Goal: Download file/media

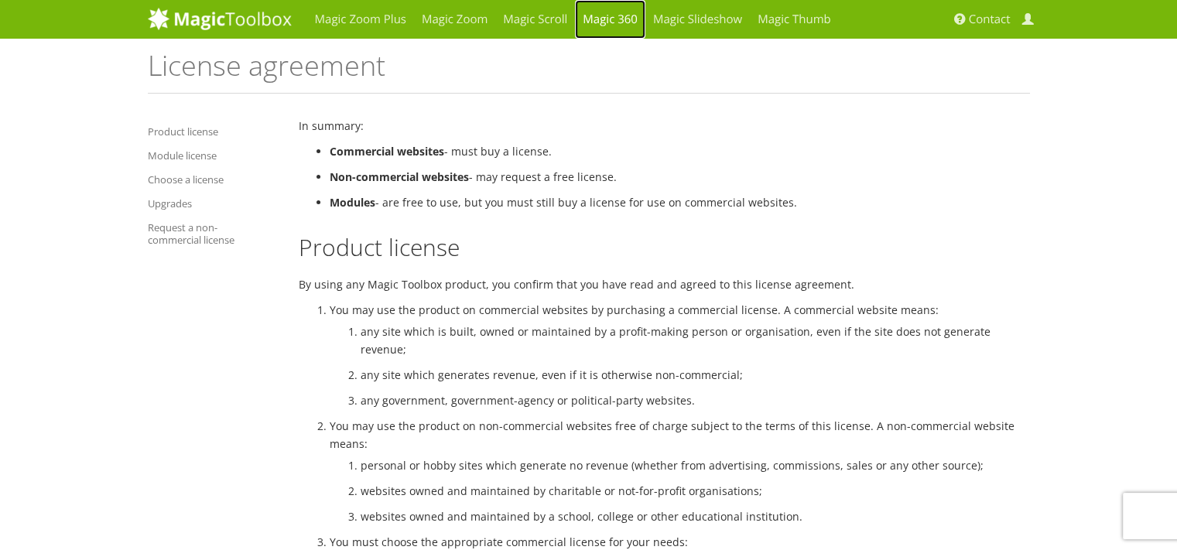
click at [610, 16] on link "Magic 360" at bounding box center [610, 19] width 70 height 39
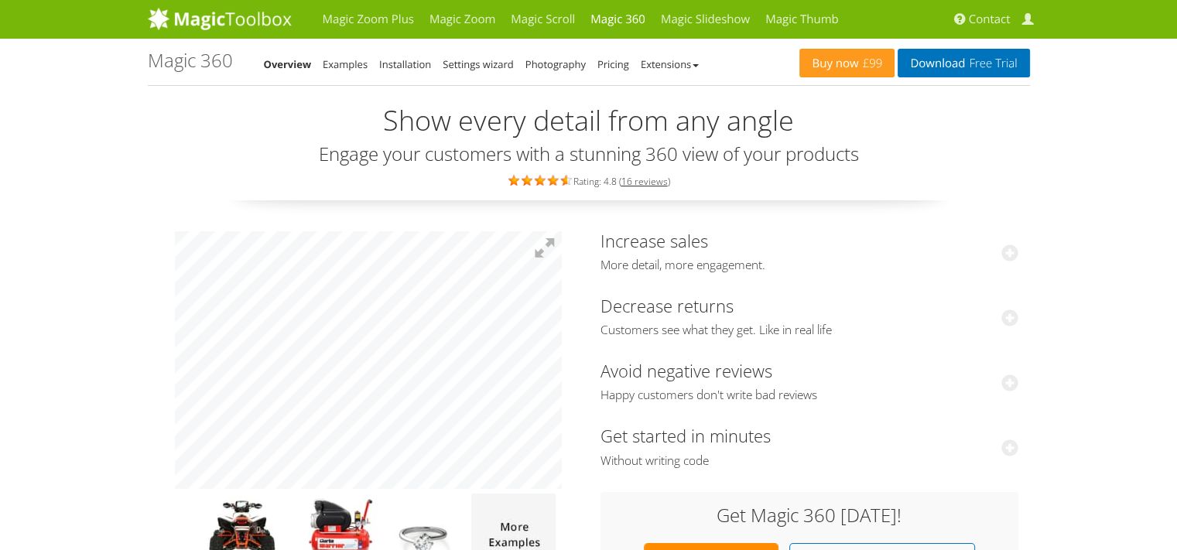
click at [170, 319] on div at bounding box center [368, 401] width 418 height 340
click at [624, 277] on div "Increase sales More detail, more engagement. After implementing our 360-degree …" at bounding box center [589, 412] width 882 height 377
click at [565, 351] on div at bounding box center [368, 401] width 418 height 340
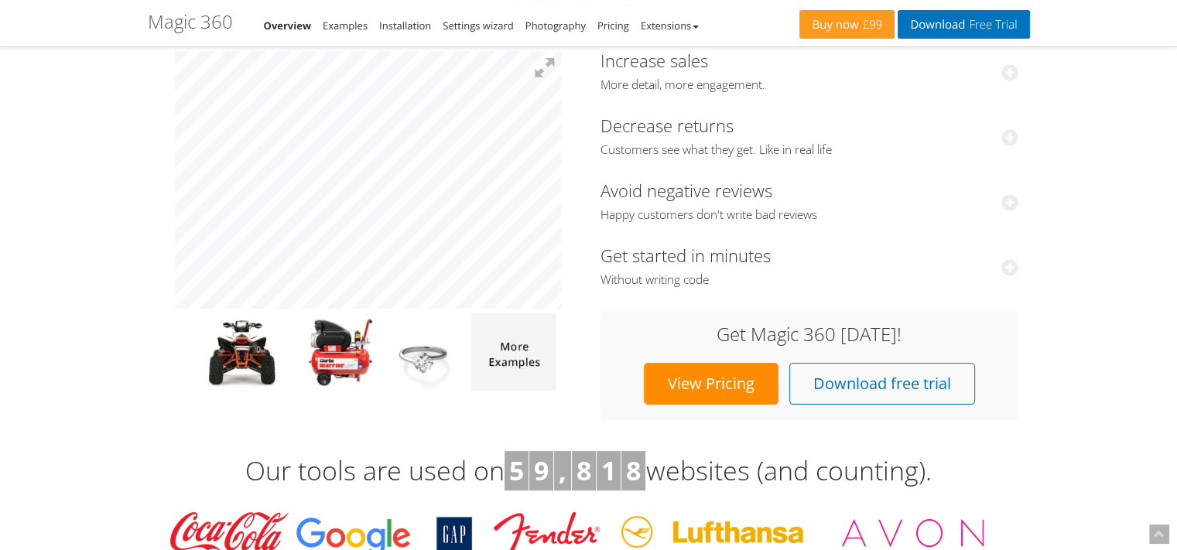
scroll to position [232, 0]
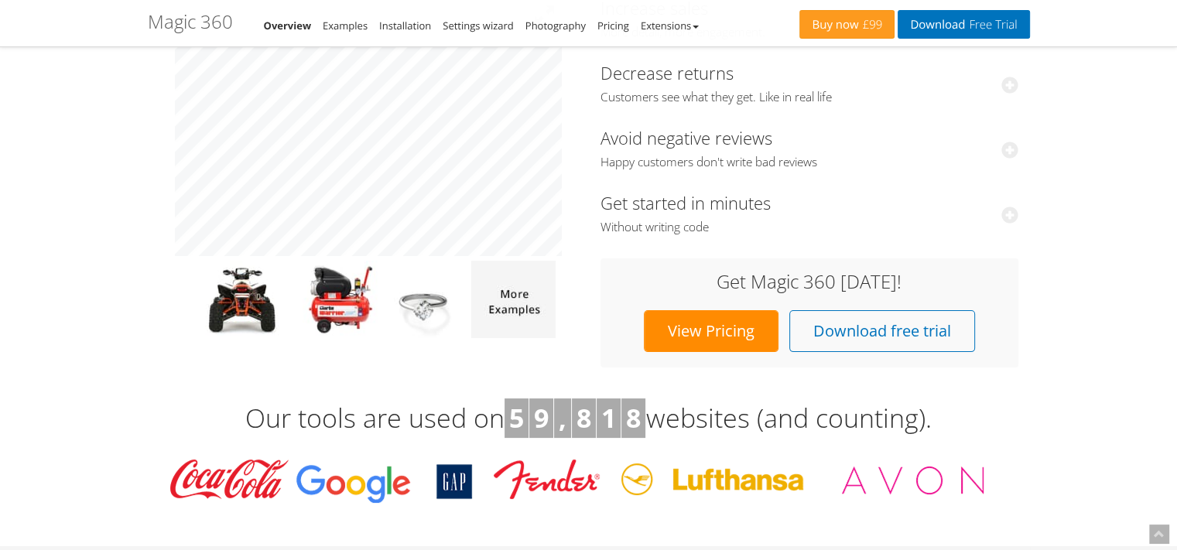
click at [733, 330] on link "View Pricing" at bounding box center [711, 331] width 135 height 42
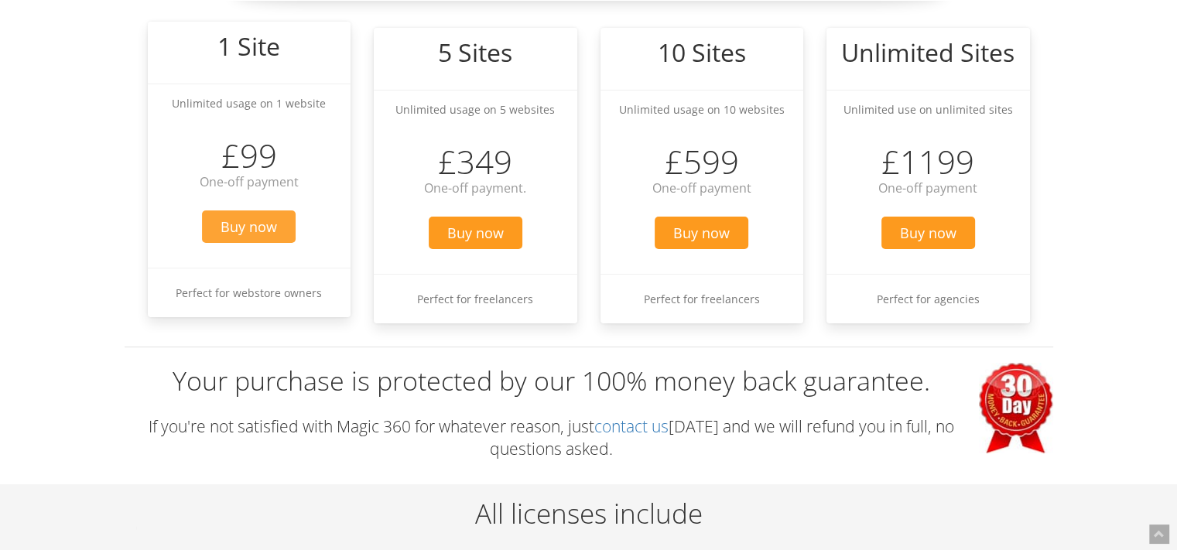
scroll to position [232, 0]
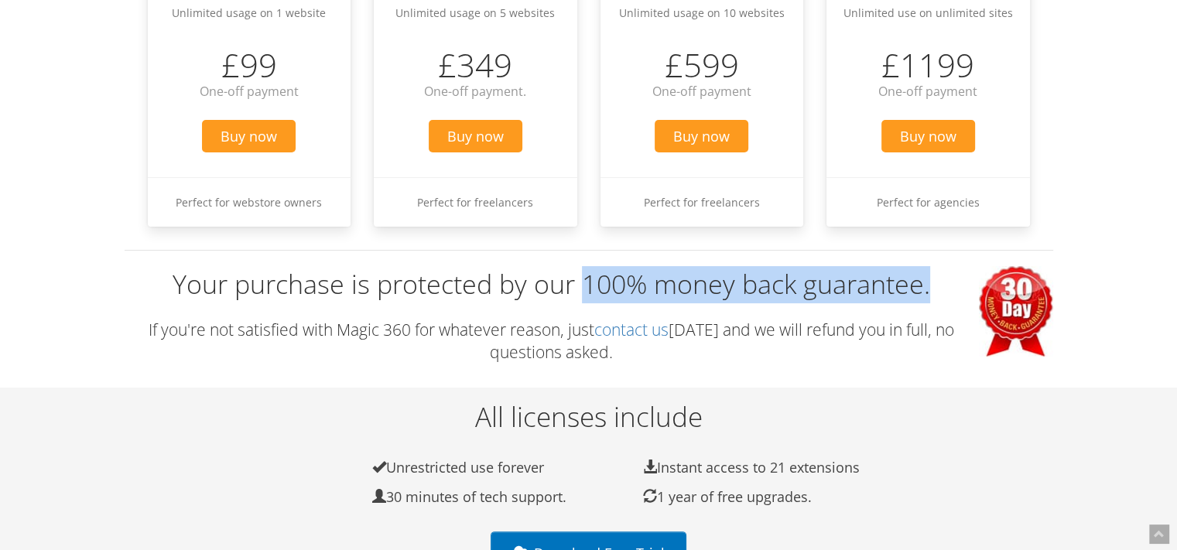
drag, startPoint x: 579, startPoint y: 292, endPoint x: 927, endPoint y: 292, distance: 348.1
click at [927, 292] on h3 "Your purchase is protected by our 100% money back guarantee." at bounding box center [589, 284] width 928 height 37
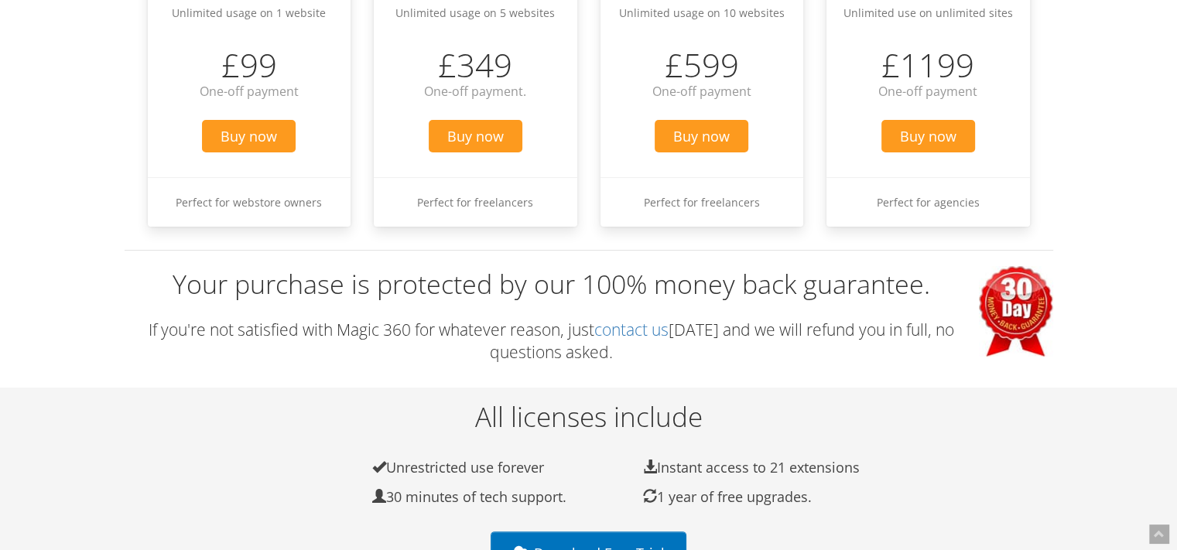
click at [749, 303] on div "Your purchase is protected by our 100% money back guarantee. If you're not sati…" at bounding box center [589, 314] width 928 height 129
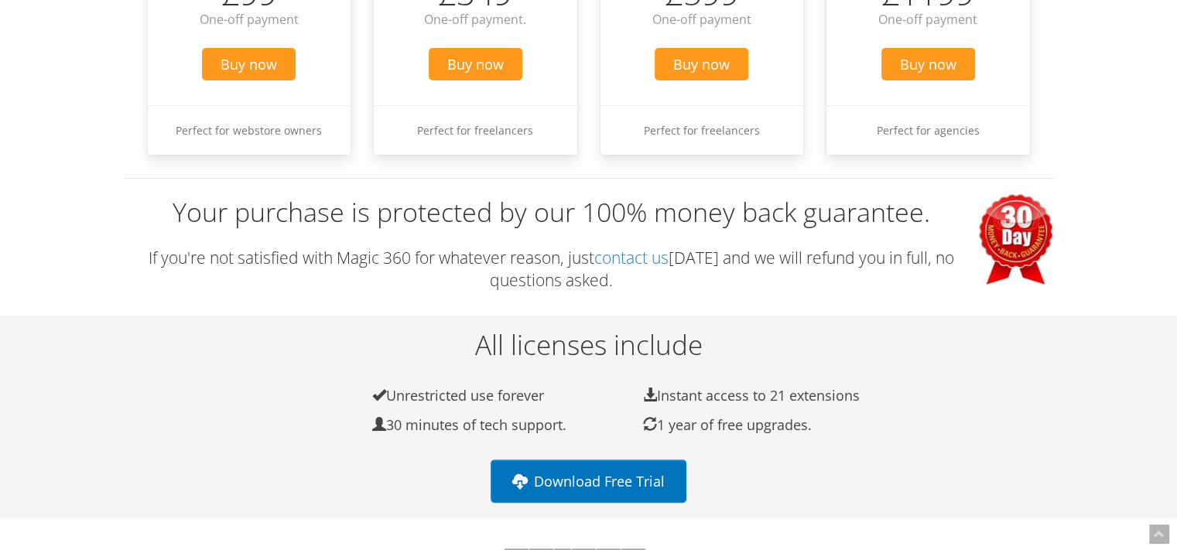
scroll to position [464, 0]
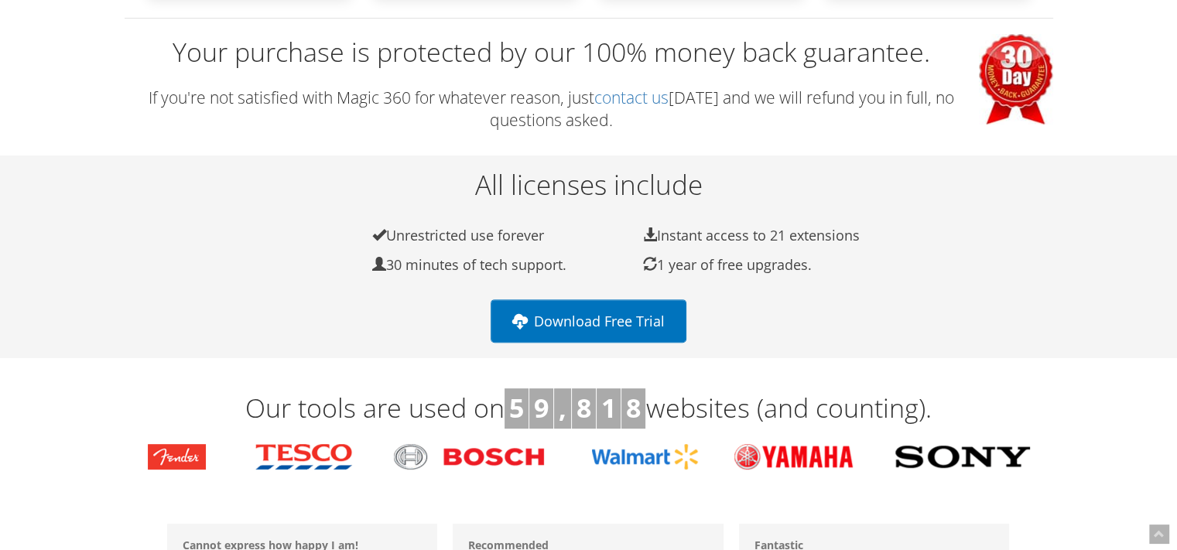
drag, startPoint x: 389, startPoint y: 237, endPoint x: 554, endPoint y: 237, distance: 164.8
click at [554, 237] on li "Unrestricted use forever" at bounding box center [472, 236] width 271 height 18
click at [576, 236] on li "Unrestricted use forever" at bounding box center [472, 236] width 271 height 18
drag, startPoint x: 385, startPoint y: 262, endPoint x: 590, endPoint y: 262, distance: 205.0
click at [590, 262] on li "30 minutes of tech support." at bounding box center [472, 265] width 271 height 18
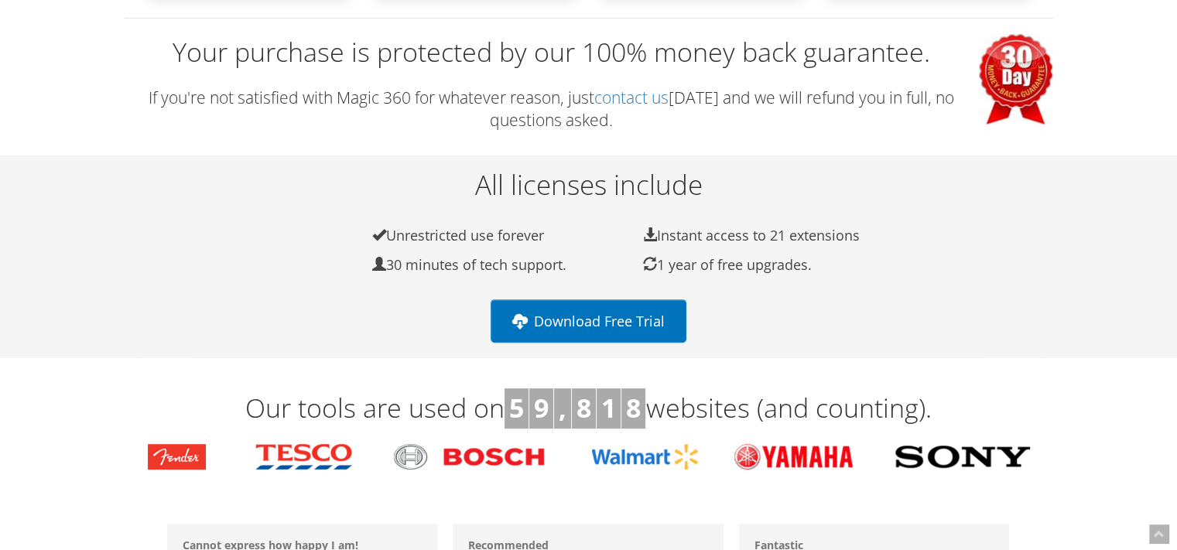
click at [613, 272] on li "1 year of free upgrades." at bounding box center [743, 265] width 271 height 18
drag, startPoint x: 662, startPoint y: 262, endPoint x: 815, endPoint y: 262, distance: 152.4
click at [815, 262] on li "1 year of free upgrades." at bounding box center [743, 265] width 271 height 18
click at [837, 262] on li "1 year of free upgrades." at bounding box center [743, 265] width 271 height 18
drag, startPoint x: 661, startPoint y: 233, endPoint x: 913, endPoint y: 236, distance: 251.4
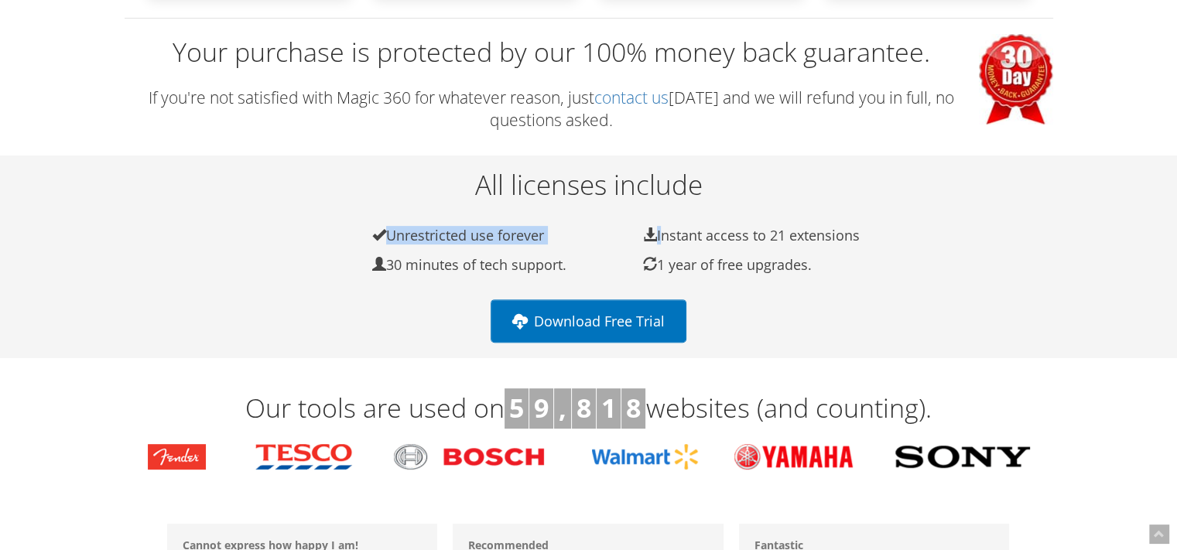
click at [913, 236] on div "All licenses include Unrestricted use forever Instant access to 21 extensions 3…" at bounding box center [589, 226] width 928 height 112
click at [831, 238] on li "Instant access to 21 extensions" at bounding box center [743, 236] width 271 height 18
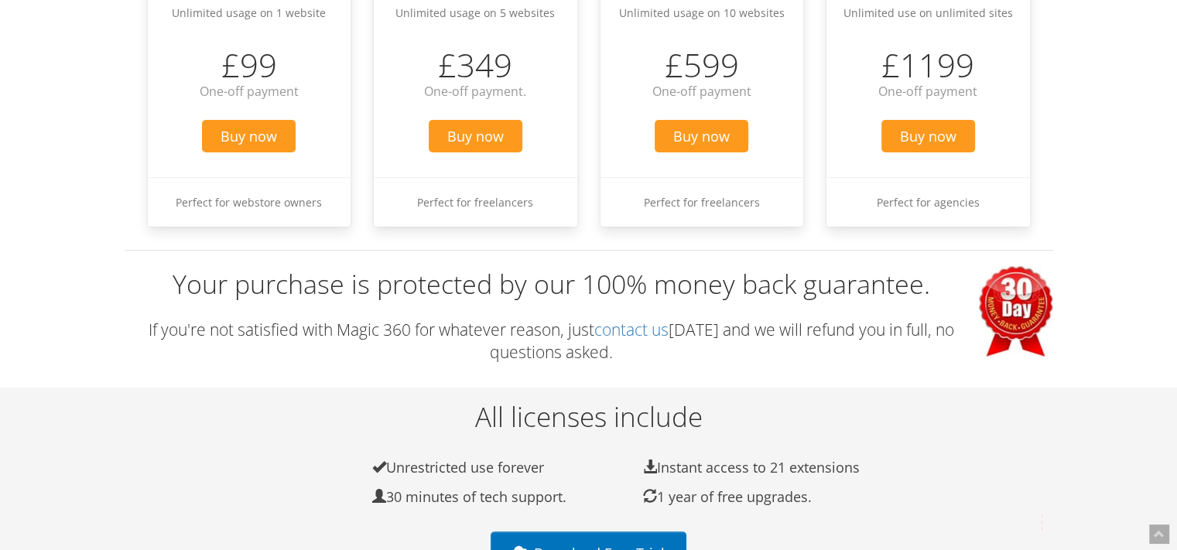
scroll to position [0, 0]
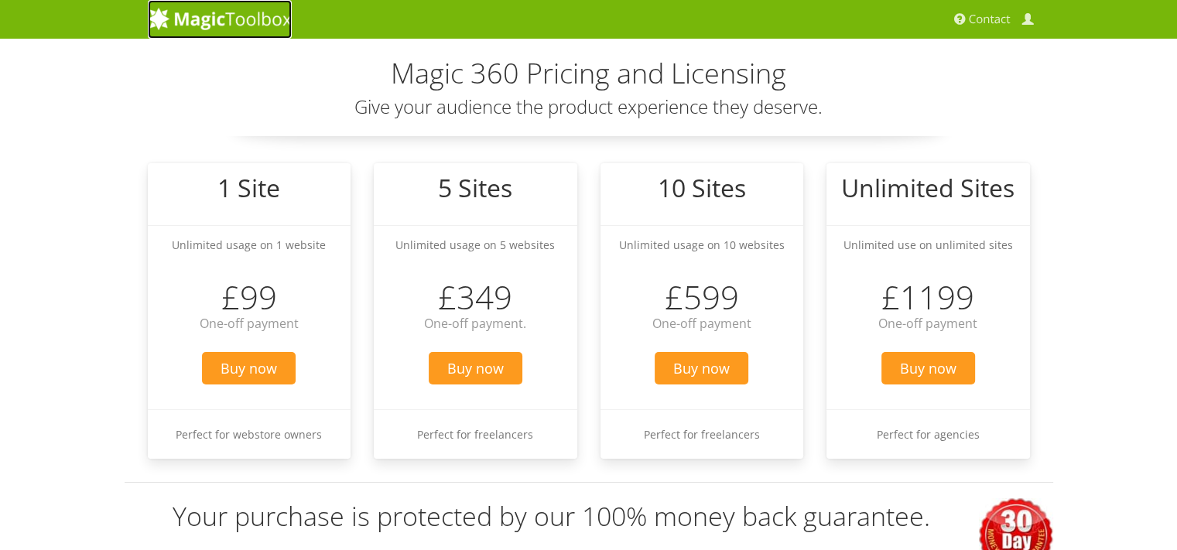
click at [282, 22] on img at bounding box center [220, 18] width 144 height 23
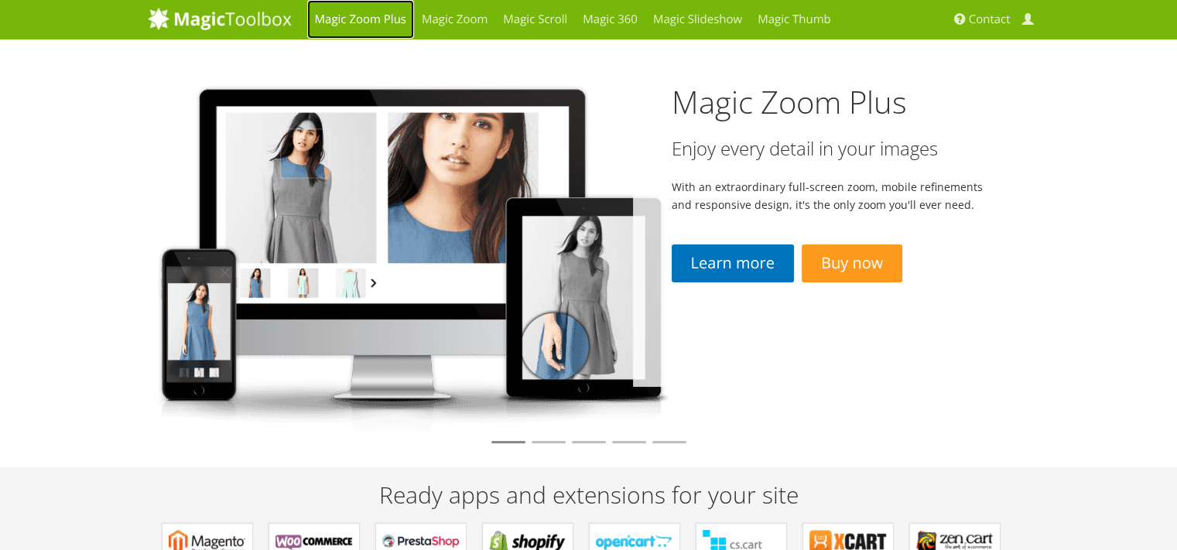
click at [365, 20] on link "Magic Zoom Plus" at bounding box center [360, 19] width 107 height 39
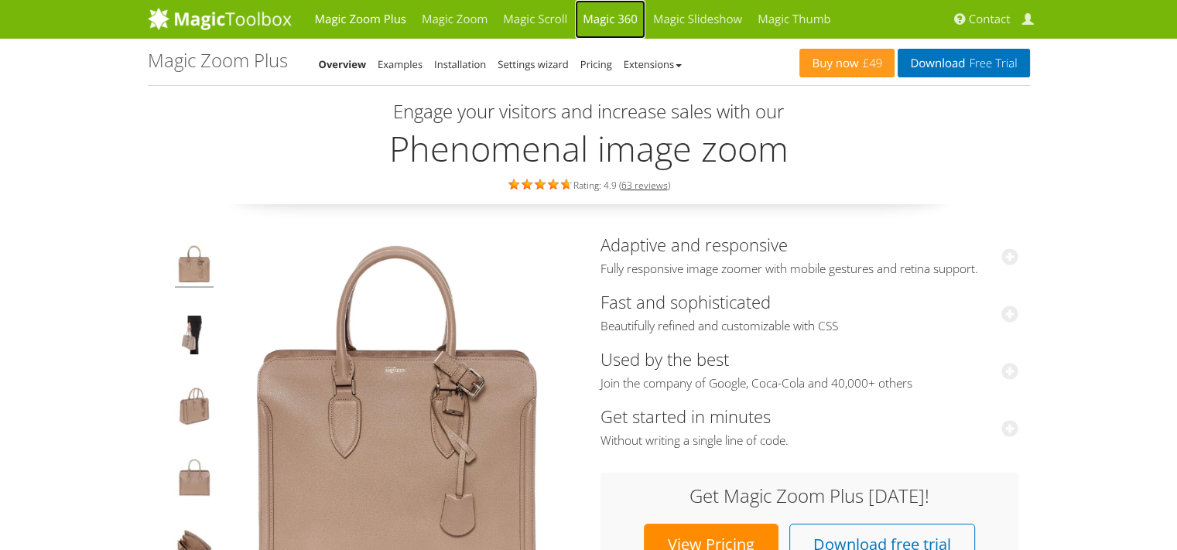
click at [615, 19] on link "Magic 360" at bounding box center [610, 19] width 70 height 39
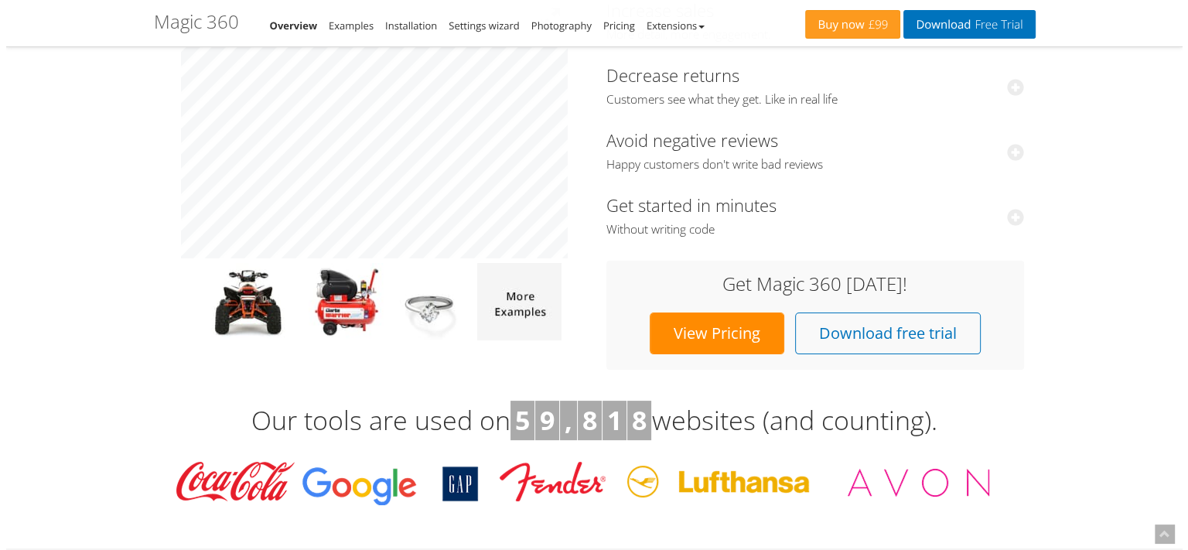
scroll to position [232, 0]
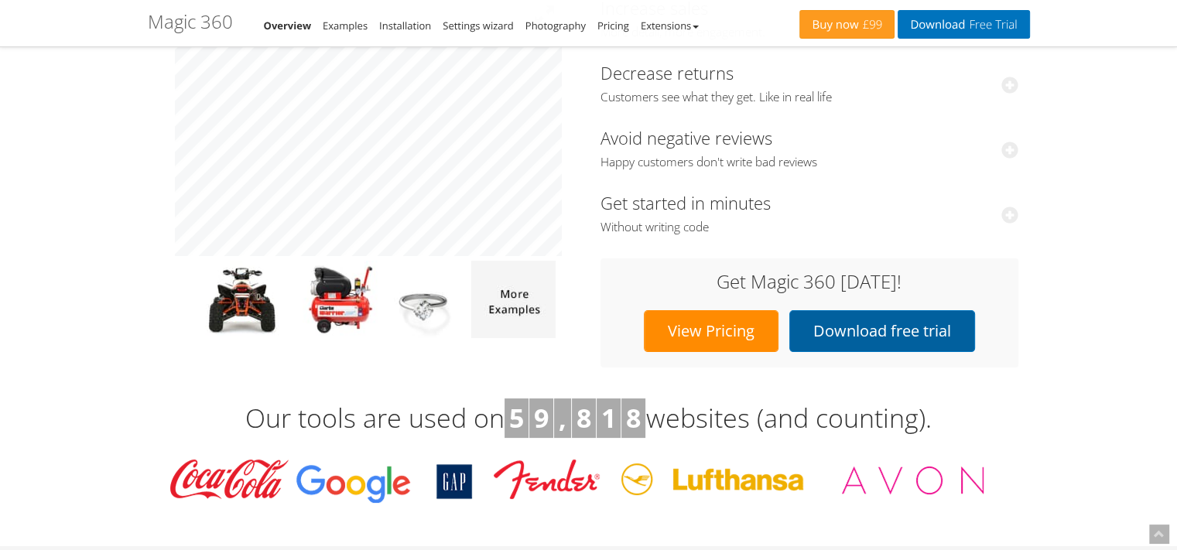
click at [931, 319] on link "Download free trial" at bounding box center [882, 331] width 186 height 42
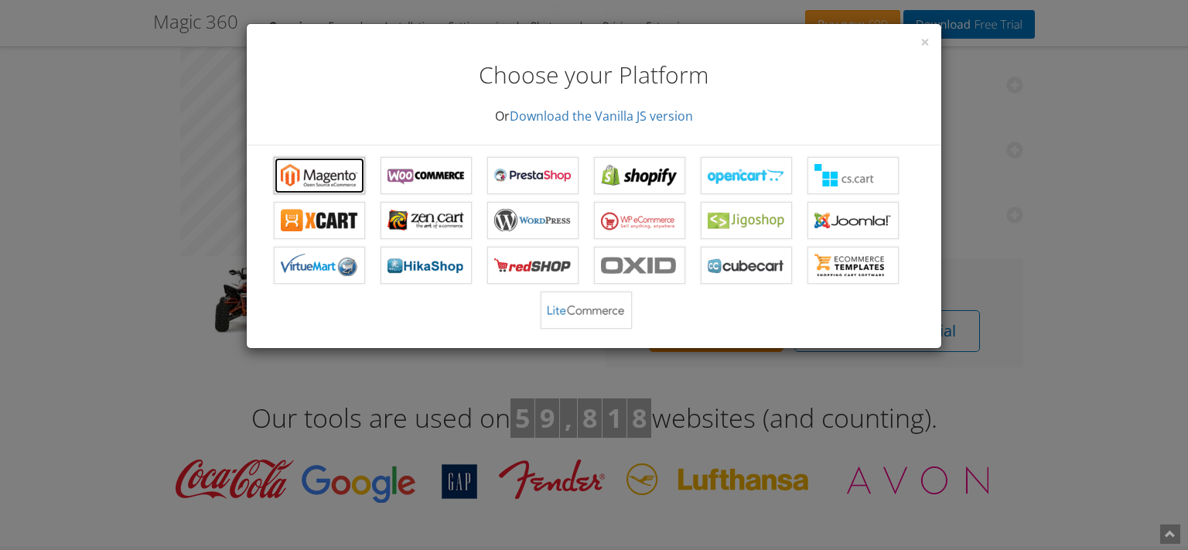
click at [309, 169] on b "Magic 360 for Magento" at bounding box center [319, 175] width 77 height 23
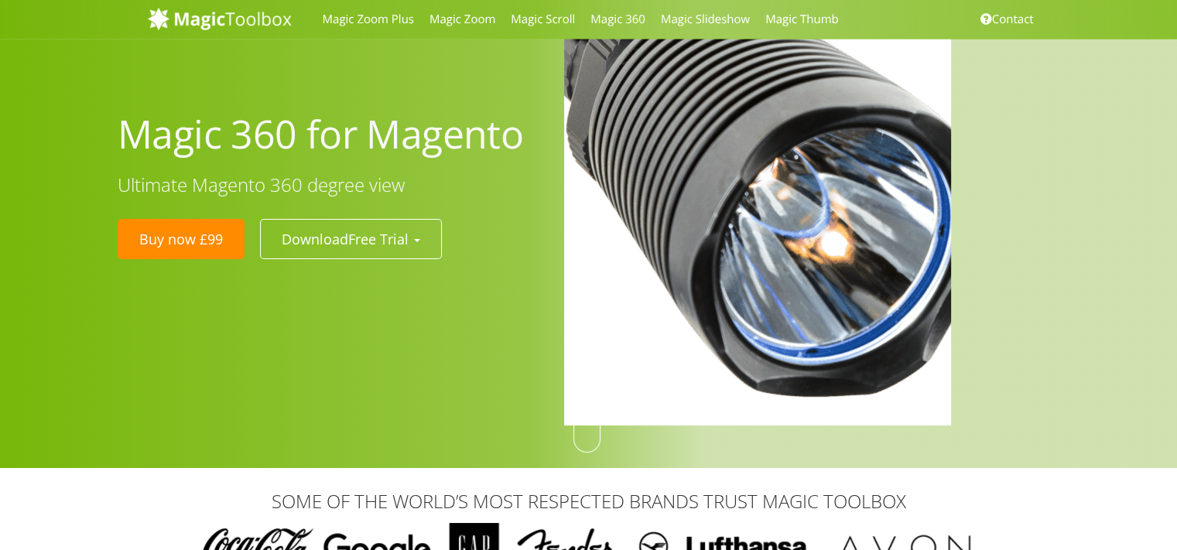
click at [809, 287] on img at bounding box center [612, 66] width 1160 height 1160
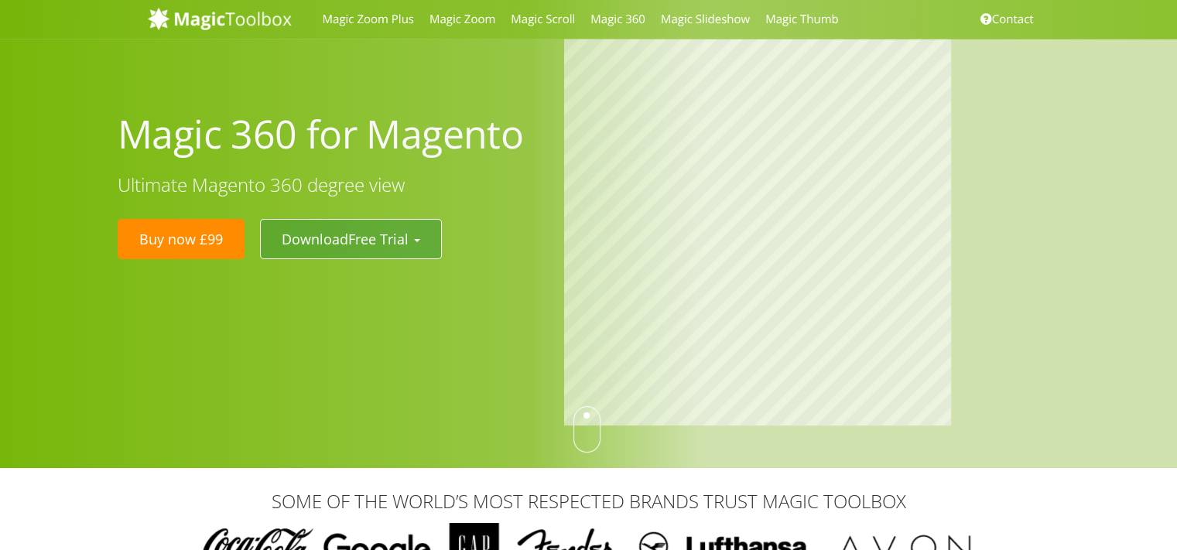
click at [428, 243] on button "Download Free Trial" at bounding box center [351, 239] width 182 height 40
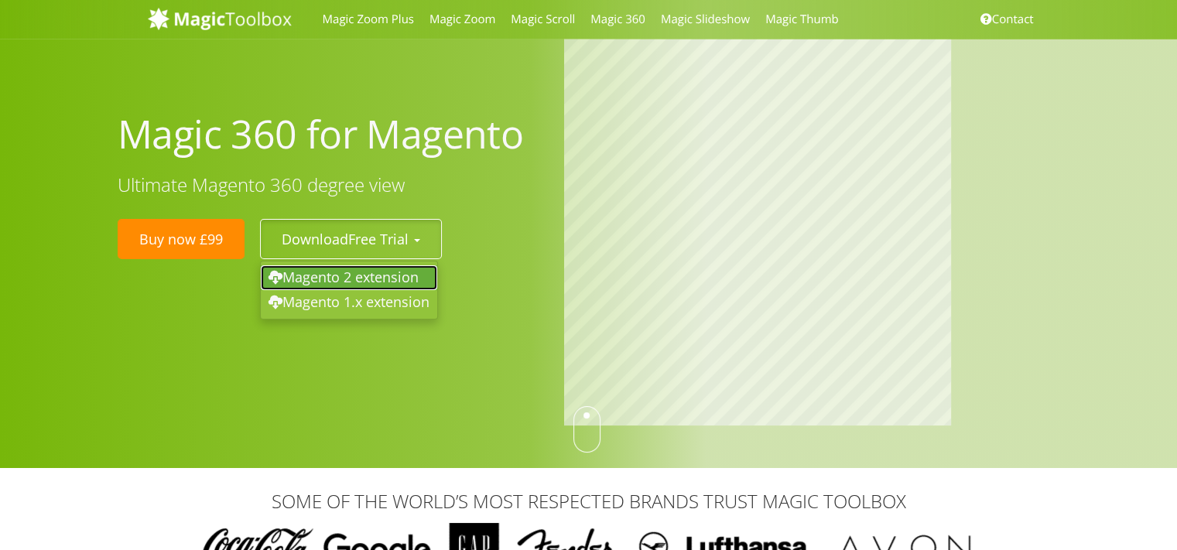
click at [408, 273] on link "Magento 2 extension" at bounding box center [349, 277] width 176 height 25
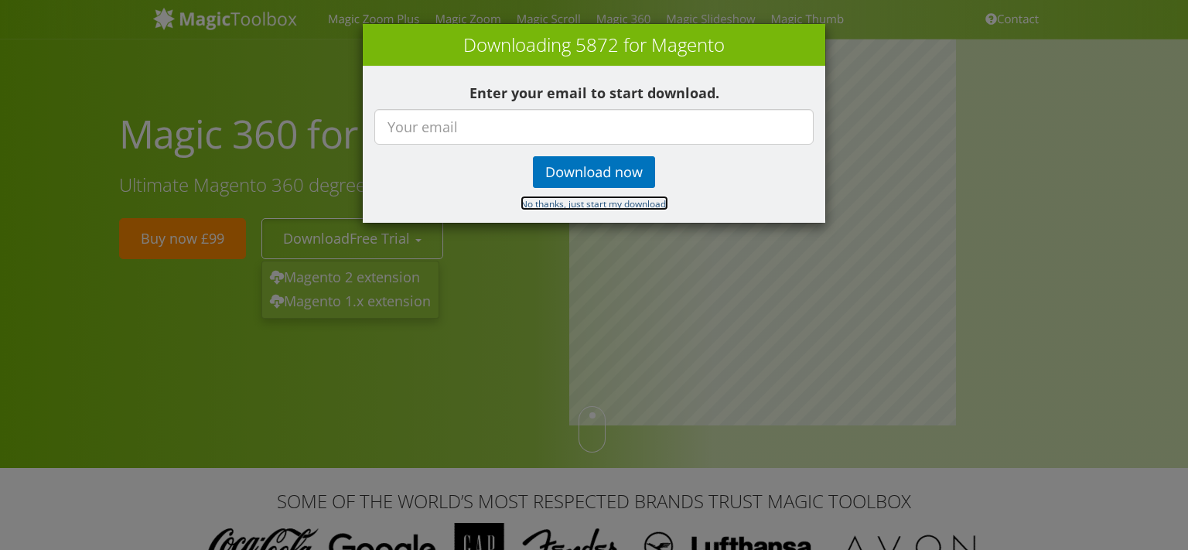
click at [529, 206] on small "No thanks, just start my download." at bounding box center [595, 203] width 148 height 12
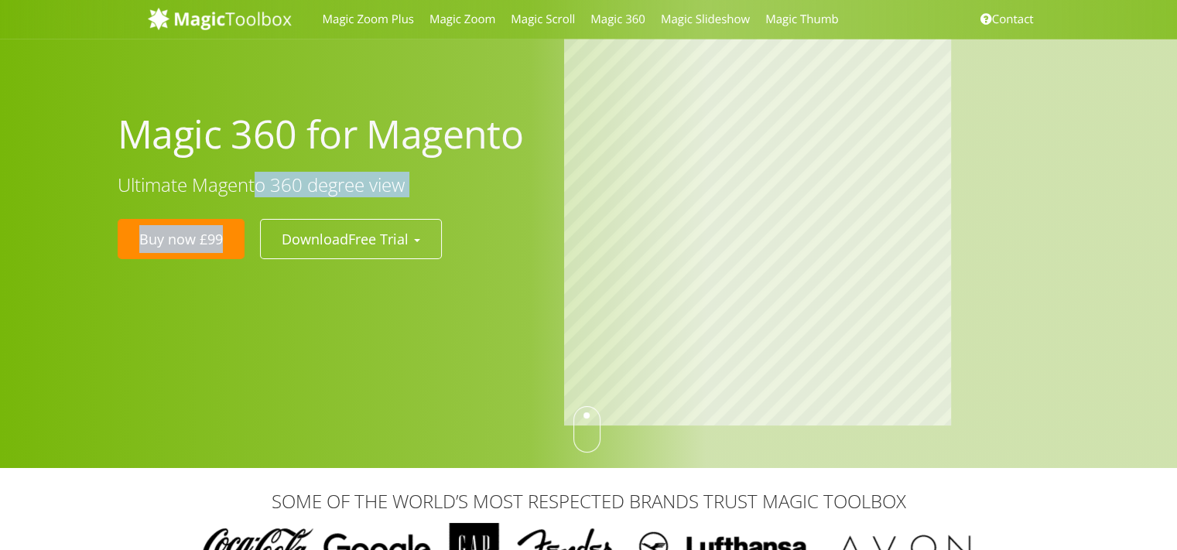
drag, startPoint x: 408, startPoint y: 196, endPoint x: 425, endPoint y: 196, distance: 16.2
click at [425, 196] on div "Magic 360 for Magento Ultimate Magento 360 degree view Buy now £99 Download Fre…" at bounding box center [329, 180] width 446 height 173
click at [340, 184] on h3 "Ultimate Magento 360 degree view" at bounding box center [329, 185] width 423 height 20
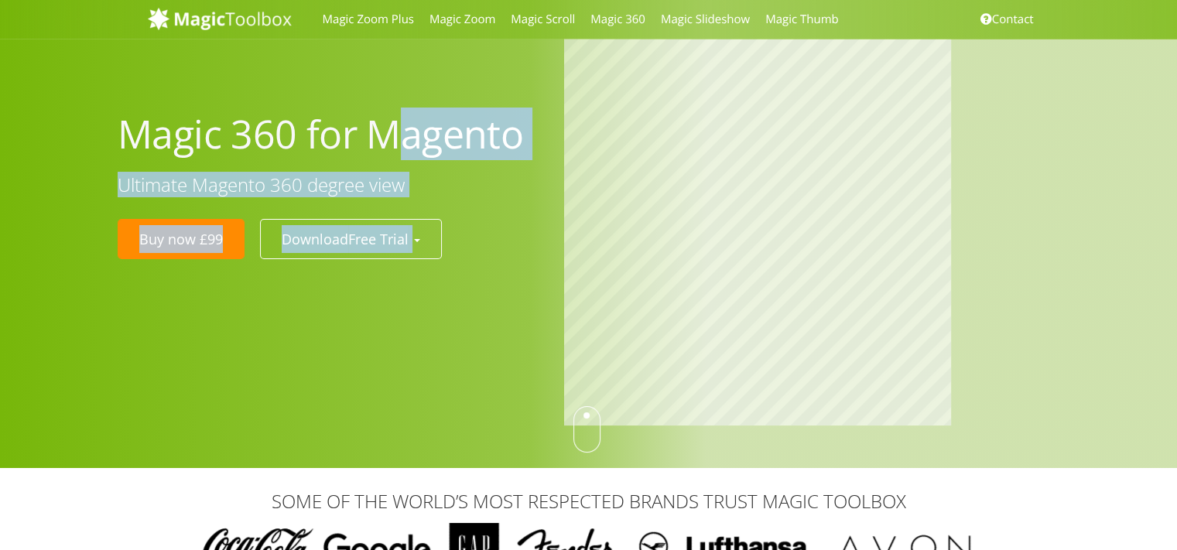
drag, startPoint x: 375, startPoint y: 134, endPoint x: 554, endPoint y: 134, distance: 178.7
click at [554, 134] on div "Magic 360 for Magento Ultimate Magento 360 degree view Buy now £99 Download Fre…" at bounding box center [641, 234] width 1071 height 391
click at [500, 136] on h1 "Magic 360 for Magento" at bounding box center [329, 134] width 423 height 50
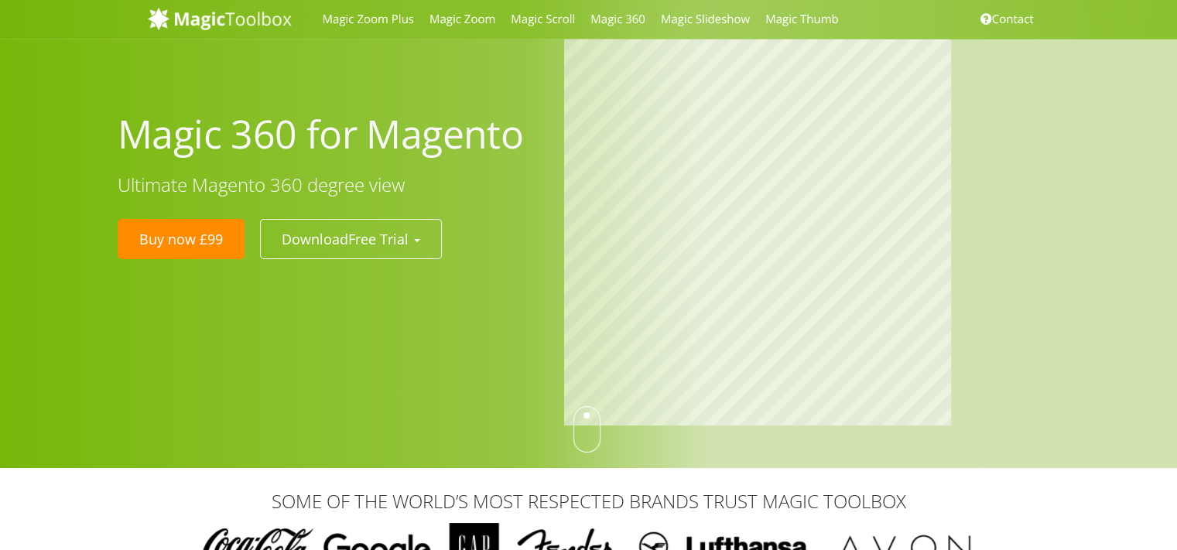
drag, startPoint x: 520, startPoint y: 141, endPoint x: 375, endPoint y: 140, distance: 144.7
click at [375, 140] on h1 "Magic 360 for Magento" at bounding box center [329, 134] width 423 height 50
click at [377, 139] on h1 "Magic 360 for Magento" at bounding box center [329, 134] width 423 height 50
drag, startPoint x: 372, startPoint y: 134, endPoint x: 541, endPoint y: 134, distance: 169.4
click at [541, 134] on div "Magic 360 for Magento Ultimate Magento 360 degree view Buy now £99 Download Fre…" at bounding box center [329, 180] width 446 height 173
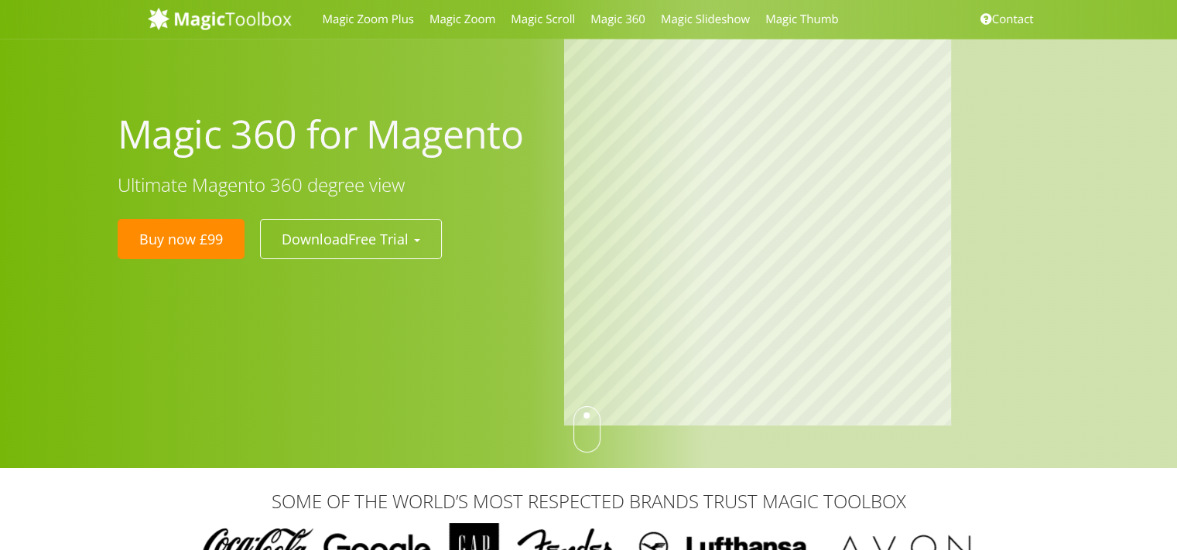
click at [379, 125] on h1 "Magic 360 for Magento" at bounding box center [329, 134] width 423 height 50
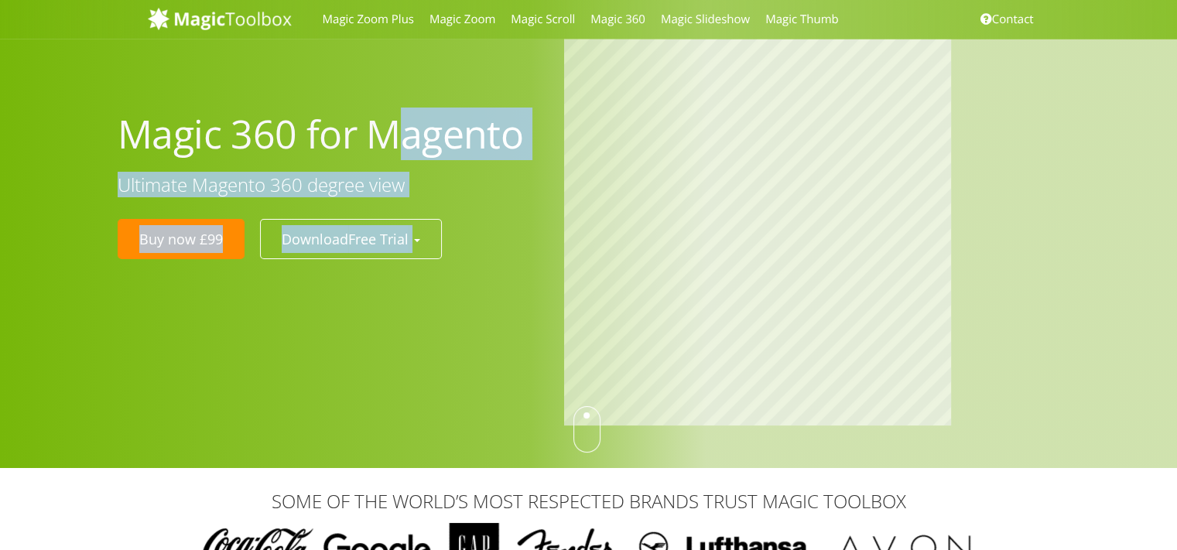
click at [594, 126] on div "Magic 360 for Magento Ultimate Magento 360 degree view Buy now £99 Download Fre…" at bounding box center [641, 234] width 1071 height 391
click at [461, 146] on h1 "Magic 360 for Magento" at bounding box center [329, 134] width 423 height 50
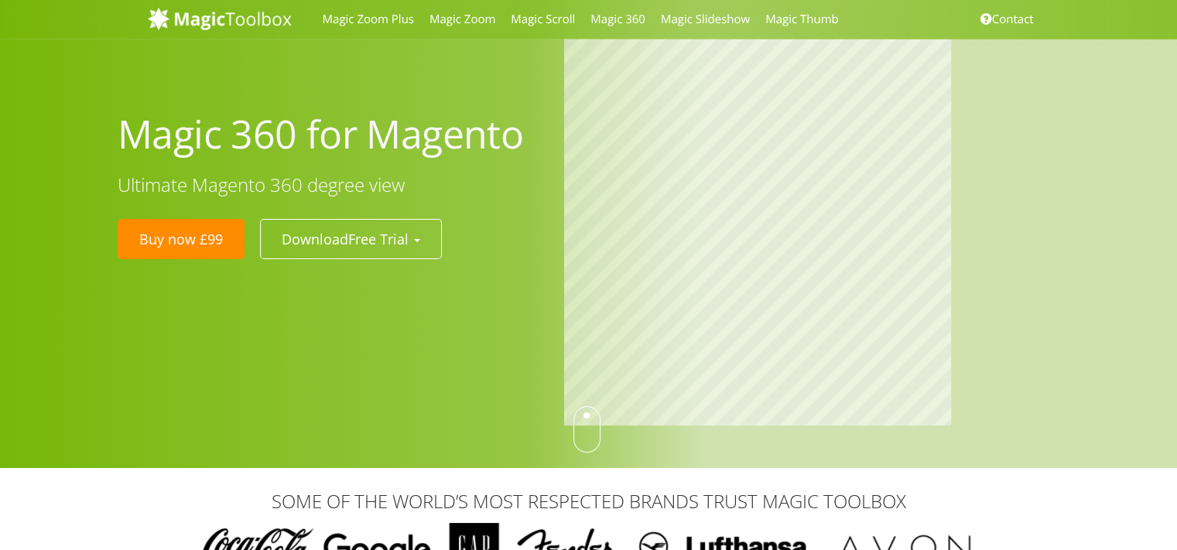
drag, startPoint x: 517, startPoint y: 142, endPoint x: 377, endPoint y: 142, distance: 140.0
click at [377, 142] on h1 "Magic 360 for Magento" at bounding box center [329, 134] width 423 height 50
click at [376, 140] on h1 "Magic 360 for Magento" at bounding box center [329, 134] width 423 height 50
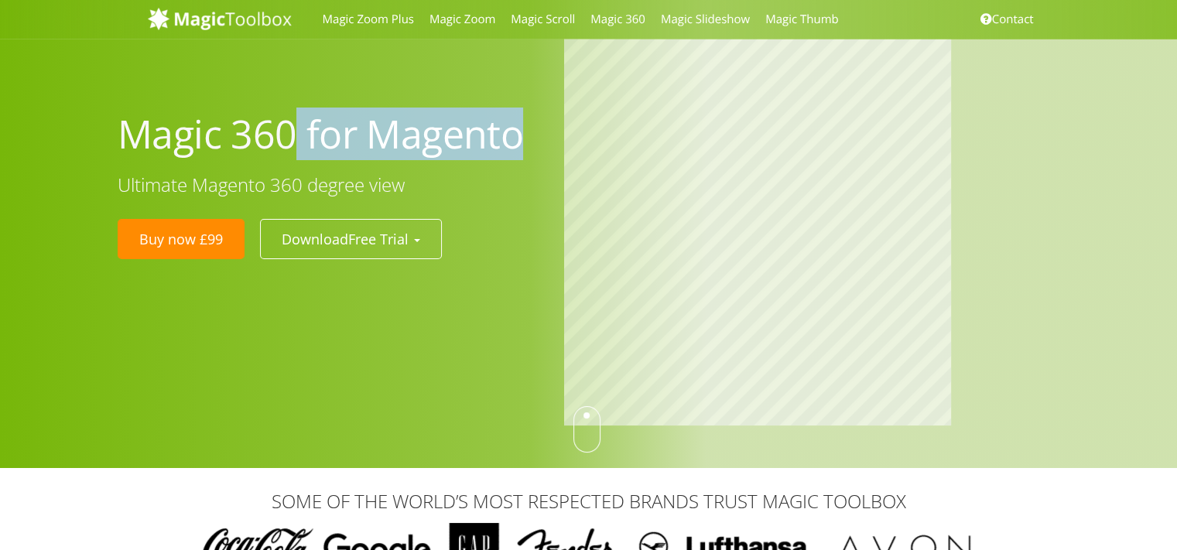
drag, startPoint x: 282, startPoint y: 141, endPoint x: 526, endPoint y: 138, distance: 244.5
click at [507, 129] on h1 "Magic 360 for Magento" at bounding box center [329, 134] width 423 height 50
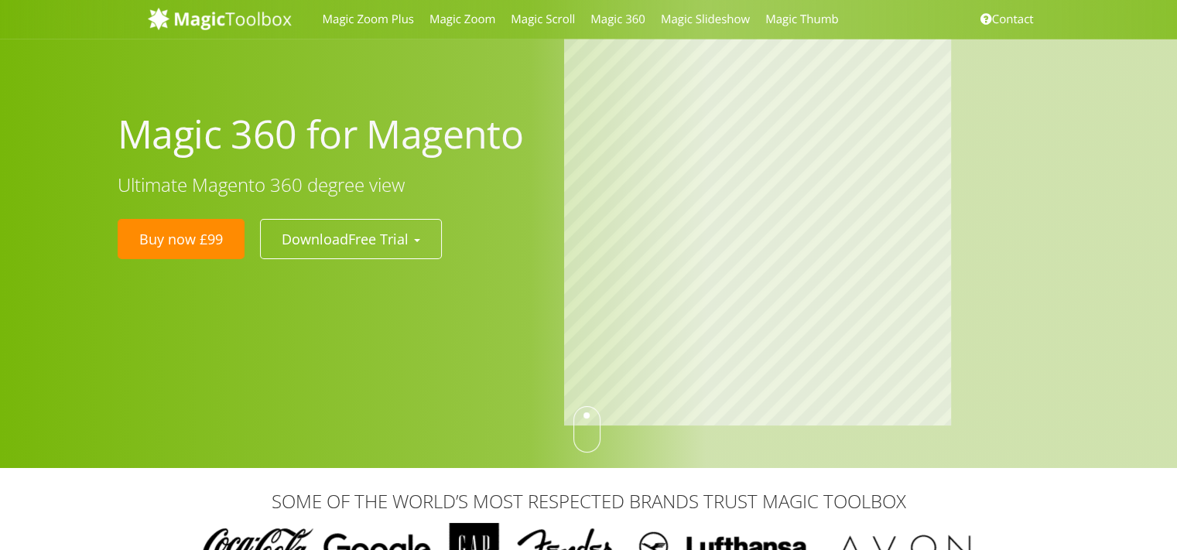
click at [526, 138] on h1 "Magic 360 for Magento" at bounding box center [329, 134] width 423 height 50
drag, startPoint x: 521, startPoint y: 139, endPoint x: 124, endPoint y: 141, distance: 397.6
click at [124, 141] on h1 "Magic 360 for Magento" at bounding box center [329, 134] width 423 height 50
click at [126, 135] on h1 "Magic 360 for Magento" at bounding box center [329, 134] width 423 height 50
drag, startPoint x: 122, startPoint y: 131, endPoint x: 537, endPoint y: 136, distance: 414.6
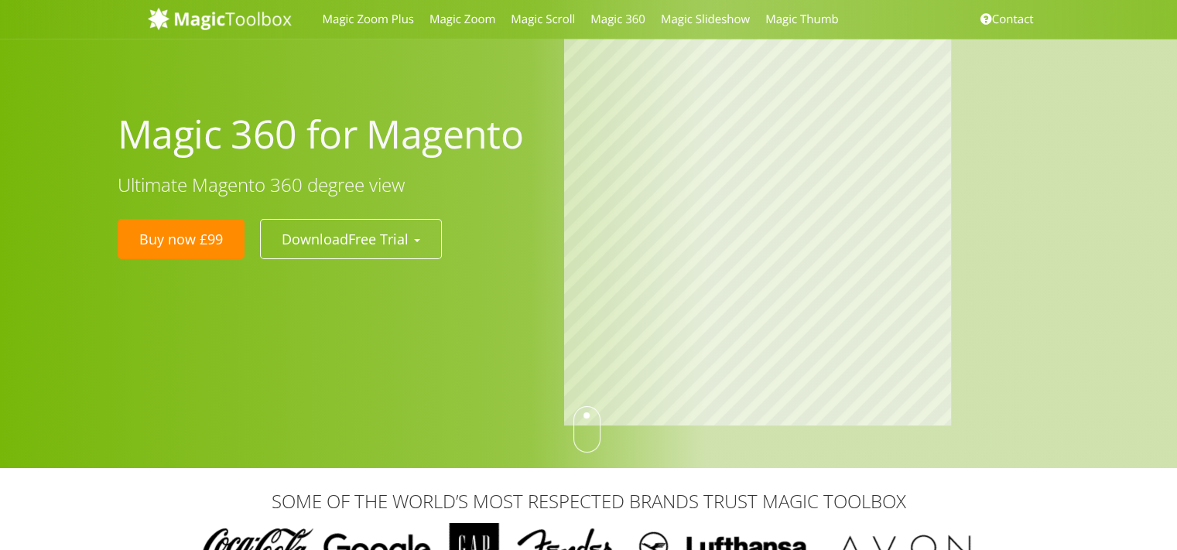
click at [537, 136] on h1 "Magic 360 for Magento" at bounding box center [329, 134] width 423 height 50
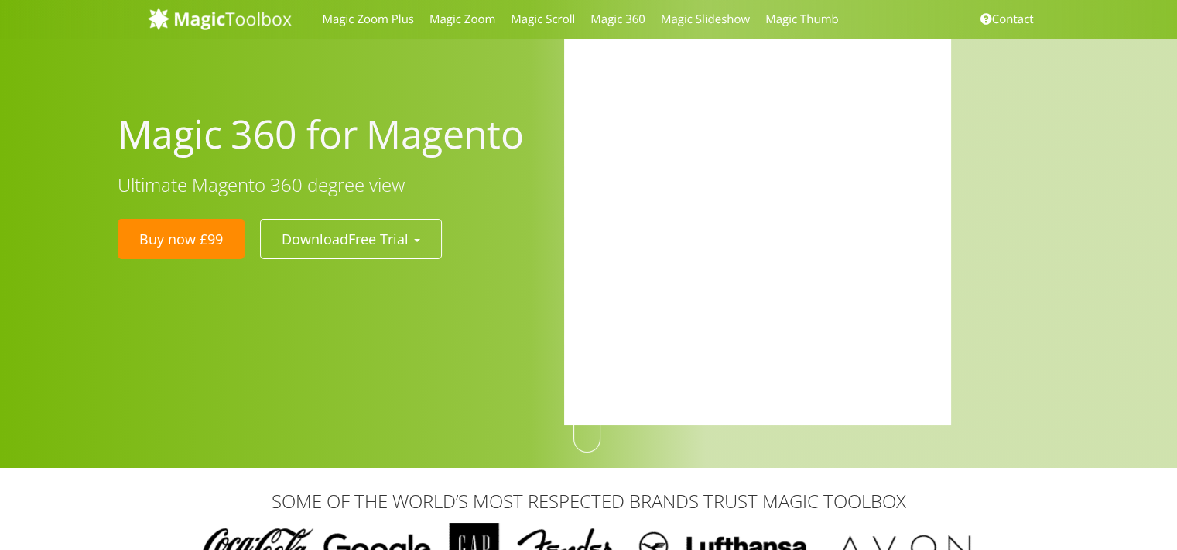
click at [421, 139] on h1 "Magic 360 for Magento" at bounding box center [329, 134] width 423 height 50
drag, startPoint x: 374, startPoint y: 138, endPoint x: 520, endPoint y: 140, distance: 145.4
click at [520, 140] on h1 "Magic 360 for Magento" at bounding box center [329, 134] width 423 height 50
click at [458, 147] on h1 "Magic 360 for Magento" at bounding box center [329, 134] width 423 height 50
drag, startPoint x: 309, startPoint y: 132, endPoint x: 517, endPoint y: 138, distance: 207.4
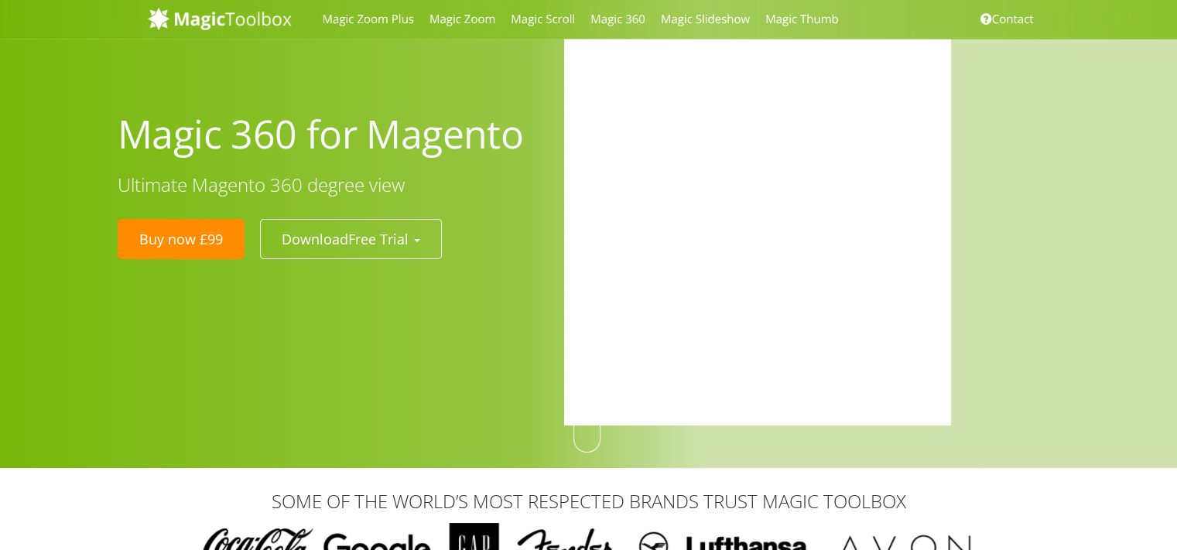
click at [517, 138] on h1 "Magic 360 for Magento" at bounding box center [329, 134] width 423 height 50
click at [507, 138] on h1 "Magic 360 for Magento" at bounding box center [329, 134] width 423 height 50
drag, startPoint x: 516, startPoint y: 138, endPoint x: 371, endPoint y: 138, distance: 145.4
click at [371, 138] on h1 "Magic 360 for Magento" at bounding box center [329, 134] width 423 height 50
click at [371, 129] on h1 "Magic 360 for Magento" at bounding box center [329, 134] width 423 height 50
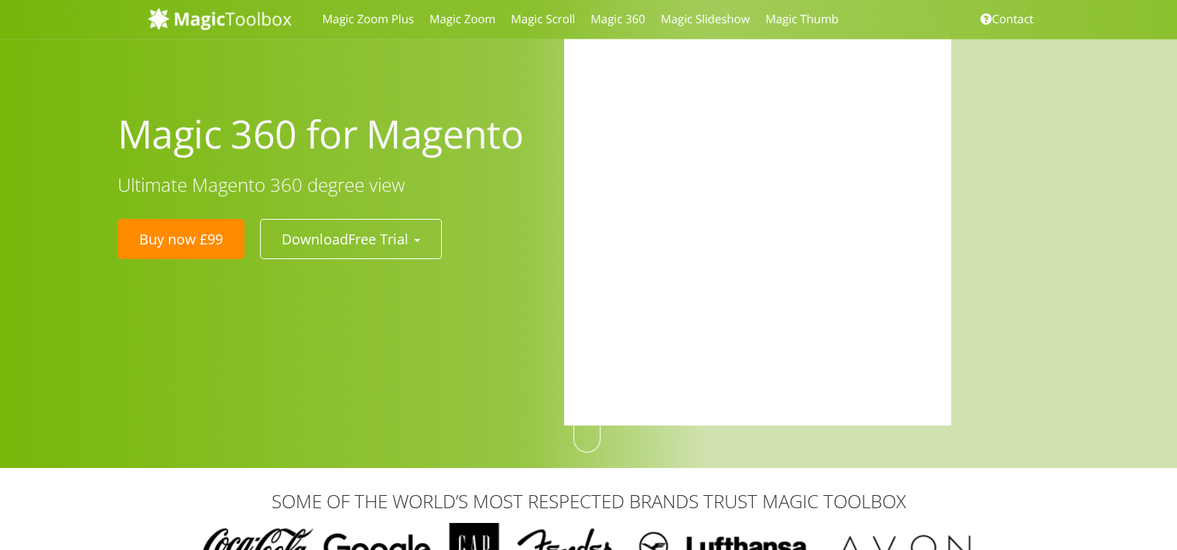
drag, startPoint x: 366, startPoint y: 126, endPoint x: 517, endPoint y: 130, distance: 150.9
click at [517, 130] on h1 "Magic 360 for Magento" at bounding box center [329, 134] width 423 height 50
click at [498, 142] on h1 "Magic 360 for Magento" at bounding box center [329, 134] width 423 height 50
drag, startPoint x: 517, startPoint y: 142, endPoint x: 377, endPoint y: 145, distance: 140.0
click at [377, 145] on h1 "Magic 360 for Magento" at bounding box center [329, 134] width 423 height 50
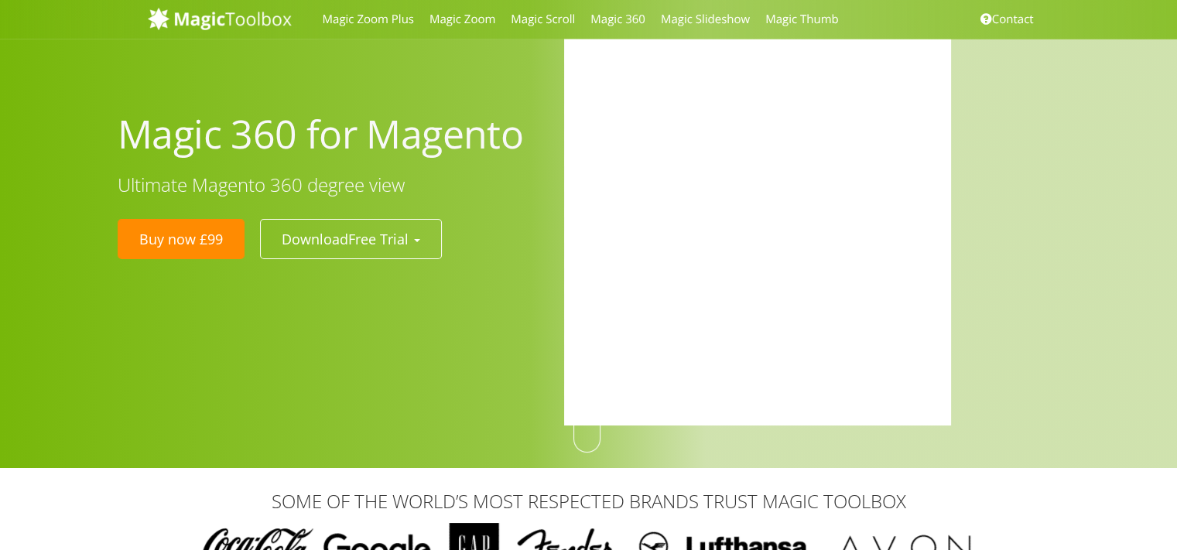
click at [460, 131] on h1 "Magic 360 for Magento" at bounding box center [329, 134] width 423 height 50
drag, startPoint x: 373, startPoint y: 131, endPoint x: 525, endPoint y: 130, distance: 152.4
click at [525, 130] on h1 "Magic 360 for Magento" at bounding box center [329, 134] width 423 height 50
click at [499, 130] on h1 "Magic 360 for Magento" at bounding box center [329, 134] width 423 height 50
drag, startPoint x: 523, startPoint y: 135, endPoint x: 367, endPoint y: 139, distance: 155.5
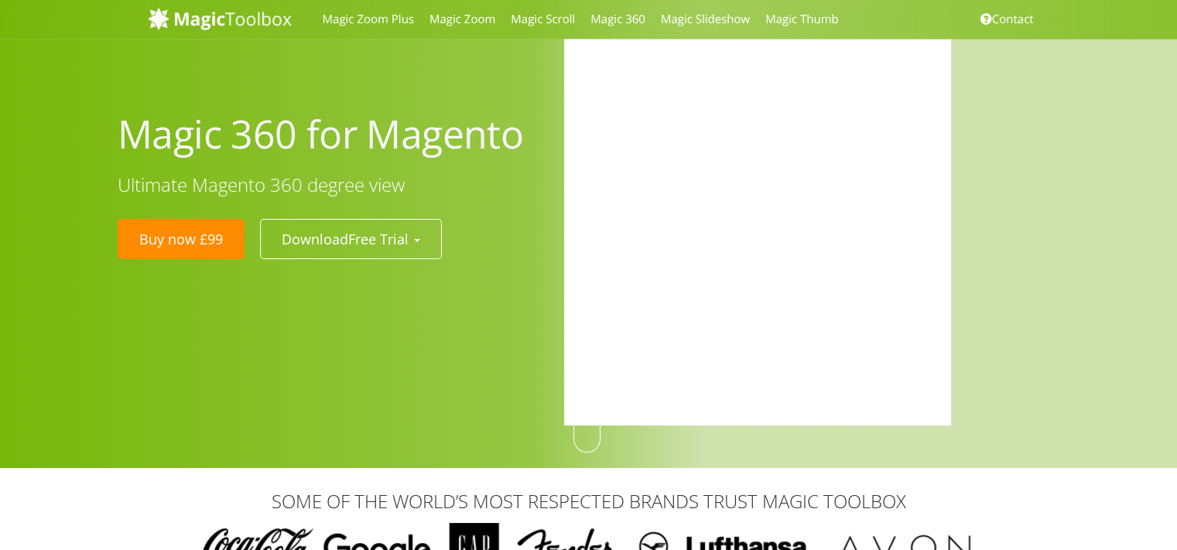
click at [367, 139] on h1 "Magic 360 for Magento" at bounding box center [329, 134] width 423 height 50
click at [385, 142] on h1 "Magic 360 for Magento" at bounding box center [329, 134] width 423 height 50
drag, startPoint x: 370, startPoint y: 136, endPoint x: 517, endPoint y: 138, distance: 147.0
click at [517, 138] on h1 "Magic 360 for Magento" at bounding box center [329, 134] width 423 height 50
click at [497, 139] on h1 "Magic 360 for Magento" at bounding box center [329, 134] width 423 height 50
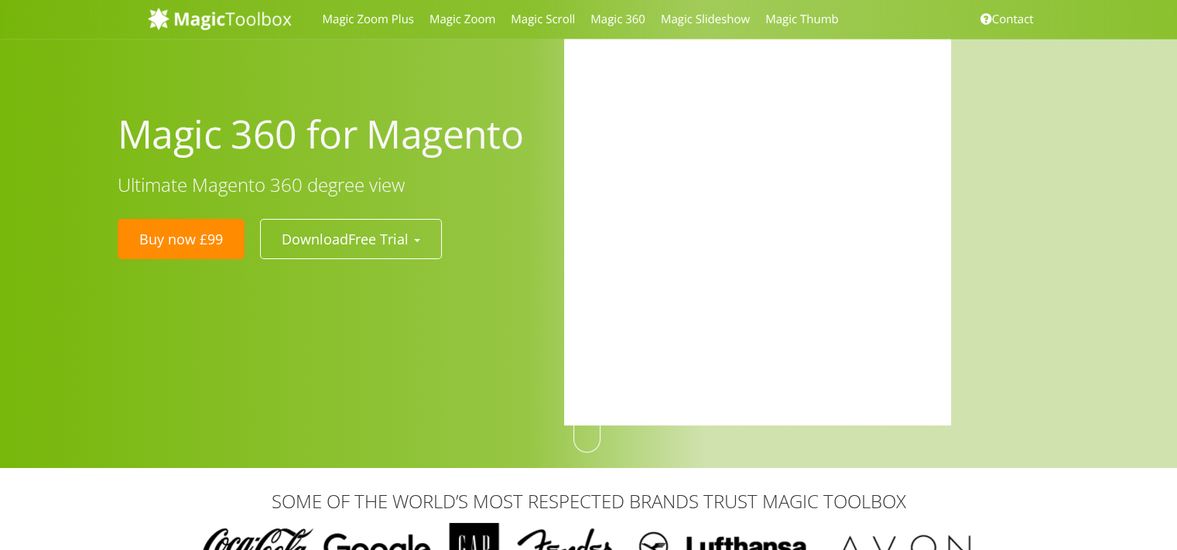
drag, startPoint x: 517, startPoint y: 138, endPoint x: 124, endPoint y: 138, distance: 392.9
click at [124, 138] on h1 "Magic 360 for Magento" at bounding box center [329, 134] width 423 height 50
click at [131, 148] on h1 "Magic 360 for Magento" at bounding box center [329, 134] width 423 height 50
drag, startPoint x: 119, startPoint y: 141, endPoint x: 523, endPoint y: 142, distance: 403.8
click at [523, 142] on h1 "Magic 360 for Magento" at bounding box center [329, 134] width 423 height 50
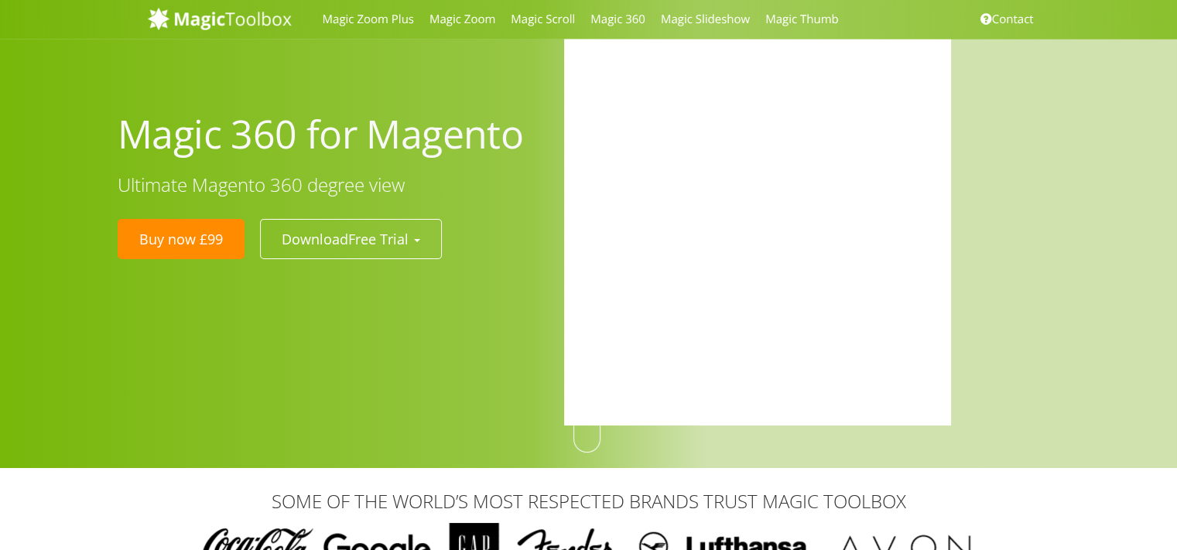
click at [487, 136] on h1 "Magic 360 for Magento" at bounding box center [329, 134] width 423 height 50
drag, startPoint x: 523, startPoint y: 137, endPoint x: 373, endPoint y: 138, distance: 150.1
click at [373, 138] on h1 "Magic 360 for Magento" at bounding box center [329, 134] width 423 height 50
drag, startPoint x: 299, startPoint y: 128, endPoint x: 431, endPoint y: 137, distance: 132.5
click at [406, 137] on h1 "Magic 360 for Magento" at bounding box center [329, 134] width 423 height 50
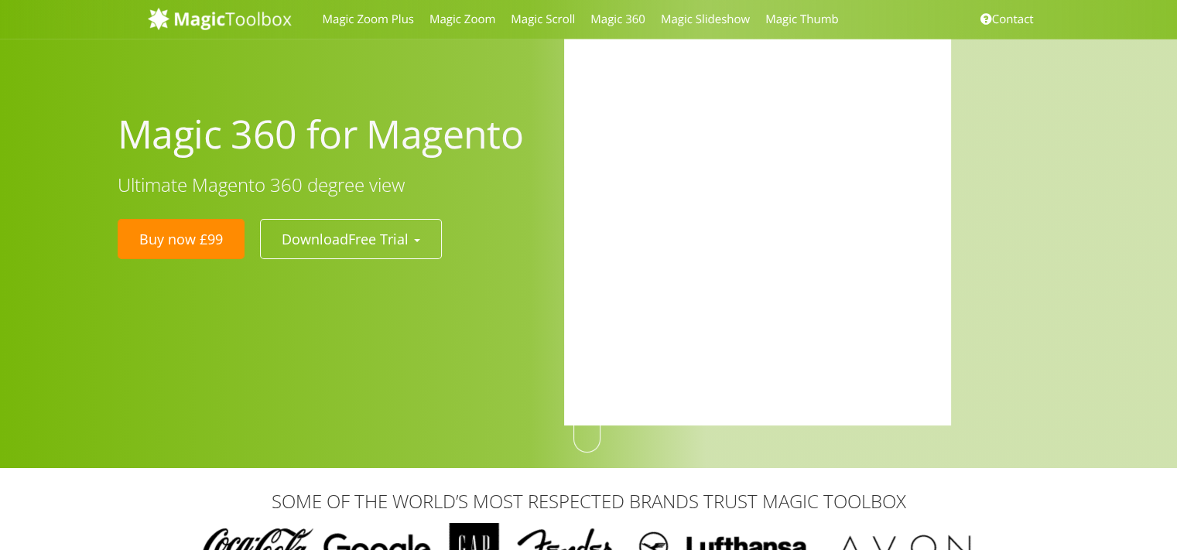
click at [464, 138] on h1 "Magic 360 for Magento" at bounding box center [329, 134] width 423 height 50
drag, startPoint x: 250, startPoint y: 182, endPoint x: 455, endPoint y: 182, distance: 205.0
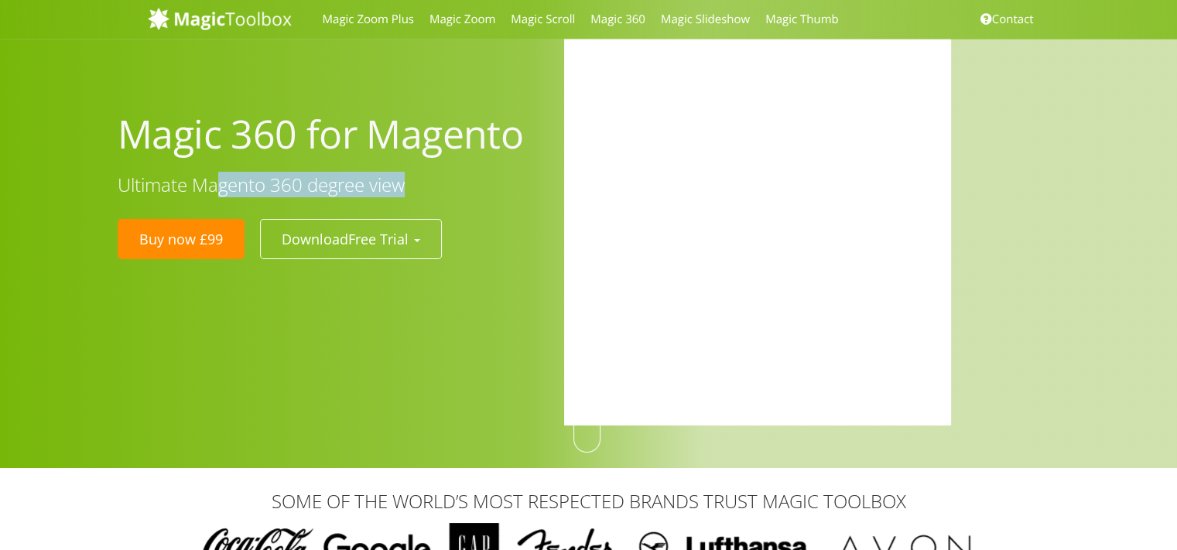
click at [454, 182] on h3 "Ultimate Magento 360 degree view" at bounding box center [329, 185] width 423 height 20
click at [455, 182] on h3 "Ultimate Magento 360 degree view" at bounding box center [329, 185] width 423 height 20
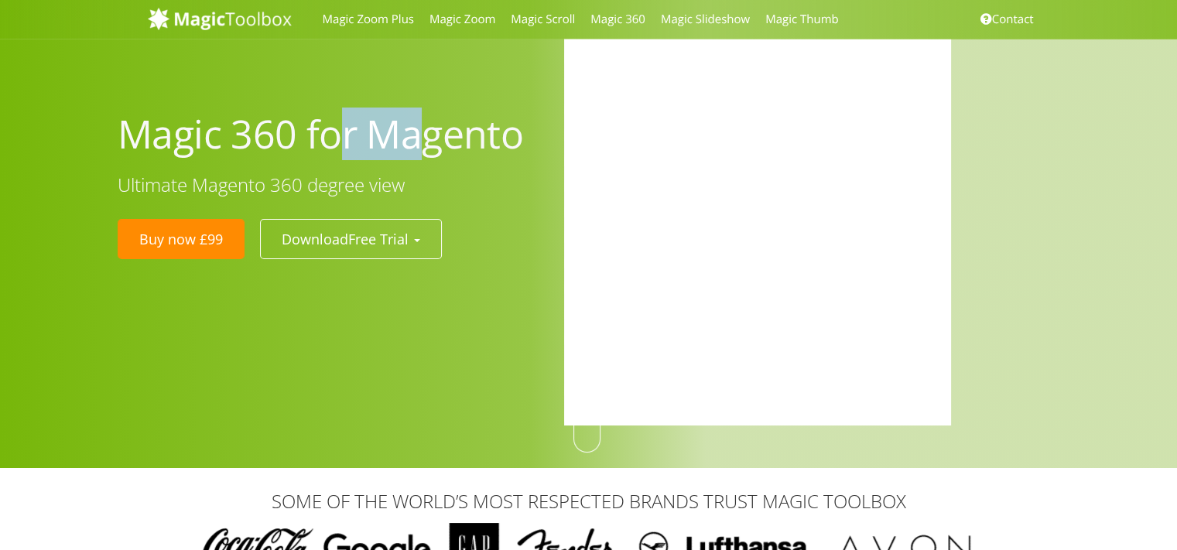
drag, startPoint x: 313, startPoint y: 135, endPoint x: 411, endPoint y: 135, distance: 98.2
click at [394, 135] on h1 "Magic 360 for Magento" at bounding box center [329, 134] width 423 height 50
click at [425, 135] on h1 "Magic 360 for Magento" at bounding box center [329, 134] width 423 height 50
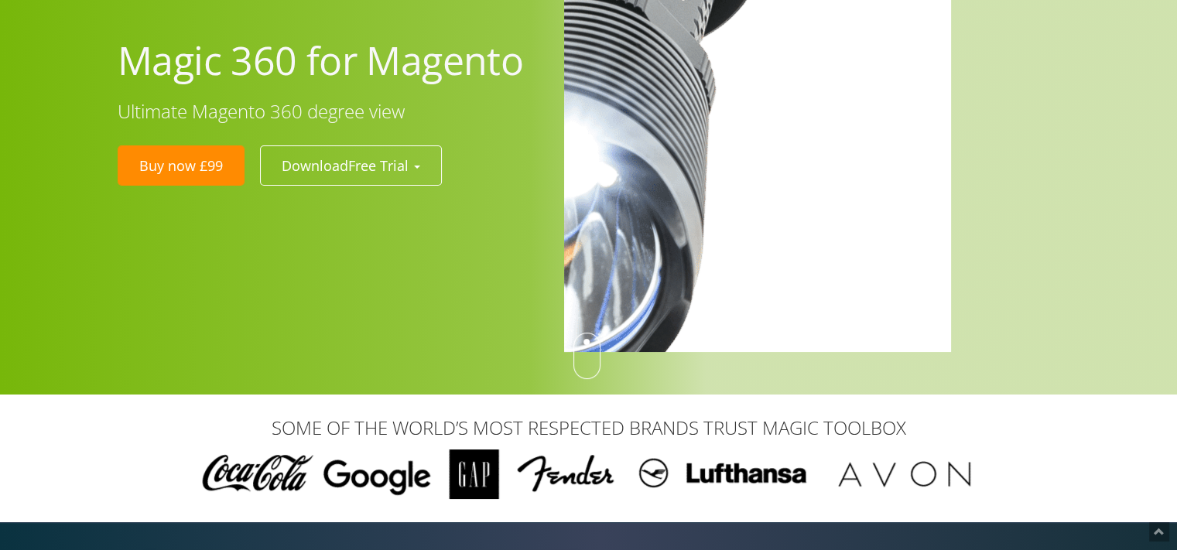
scroll to position [77, 0]
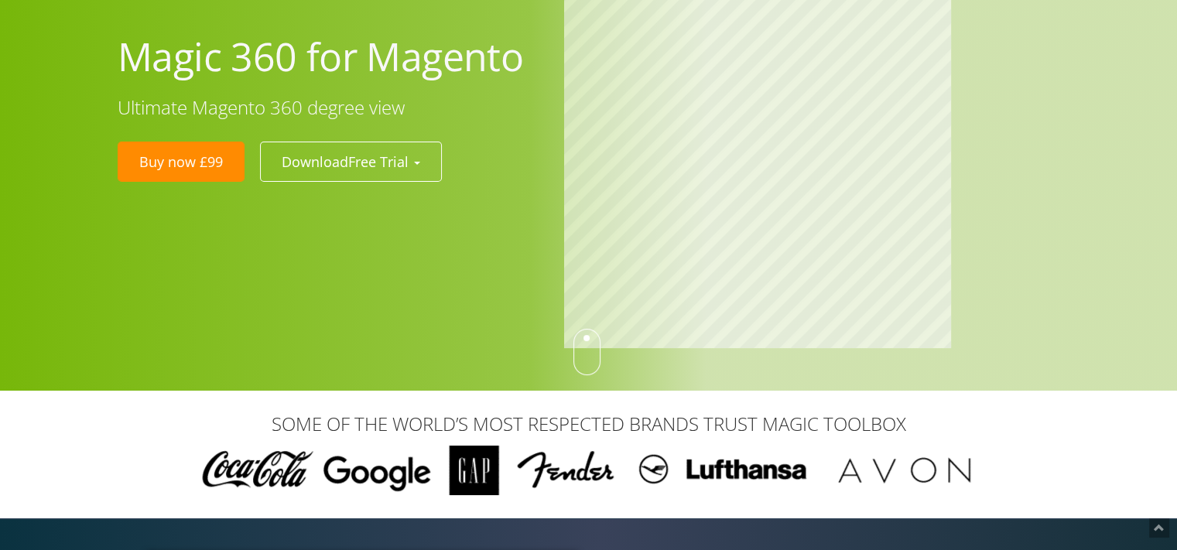
drag, startPoint x: 593, startPoint y: 351, endPoint x: 578, endPoint y: 352, distance: 15.5
click at [578, 352] on div at bounding box center [586, 352] width 27 height 46
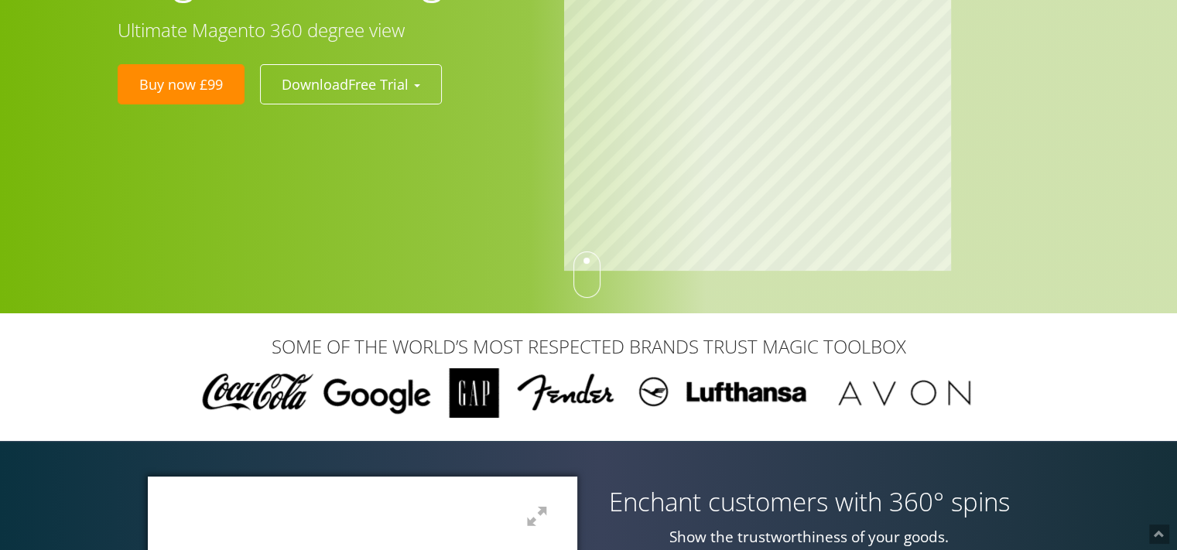
click at [587, 274] on div at bounding box center [586, 274] width 27 height 46
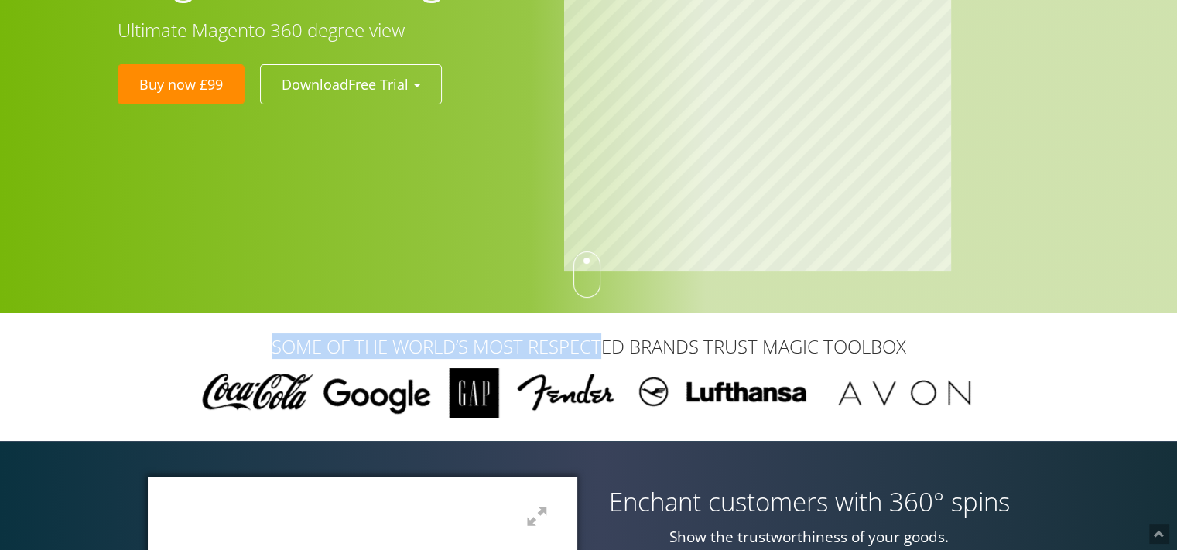
drag, startPoint x: 588, startPoint y: 265, endPoint x: 603, endPoint y: 330, distance: 66.6
click at [603, 330] on div "Magic Zoom Plus Magic Zoom Magic Scroll Magic 360 Magic Slideshow Magic Thumb C…" at bounding box center [588, 120] width 1177 height 550
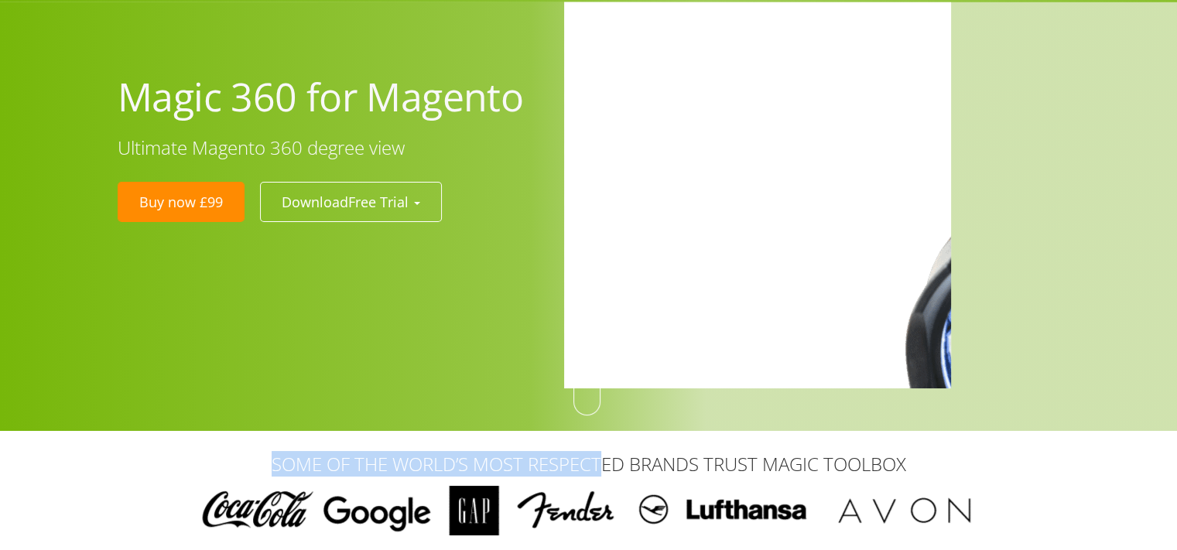
scroll to position [0, 0]
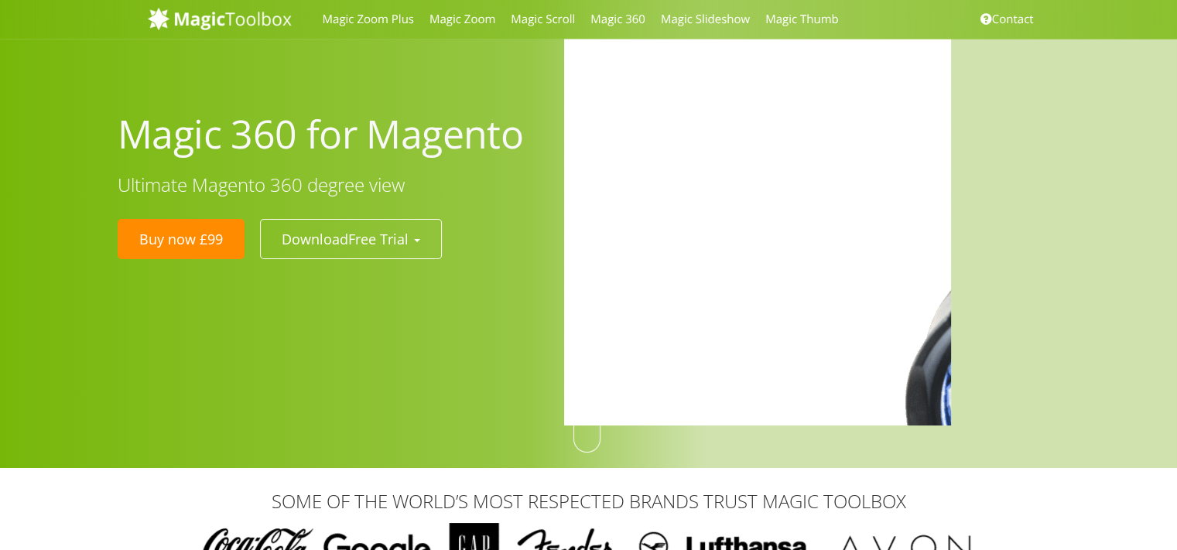
click at [531, 250] on ul "Buy now £99 Download Free Trial Magento 2 extension Magento 1.x extension" at bounding box center [327, 239] width 427 height 40
click at [410, 317] on div at bounding box center [588, 234] width 1177 height 468
